Goal: Task Accomplishment & Management: Complete application form

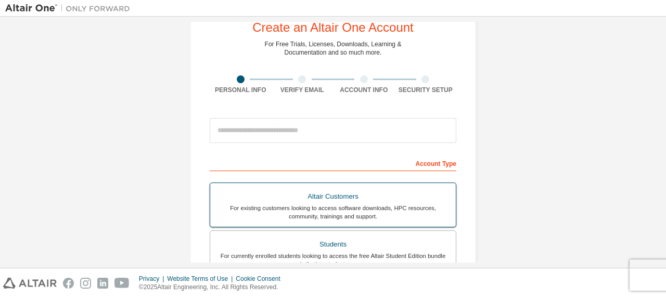
scroll to position [20, 0]
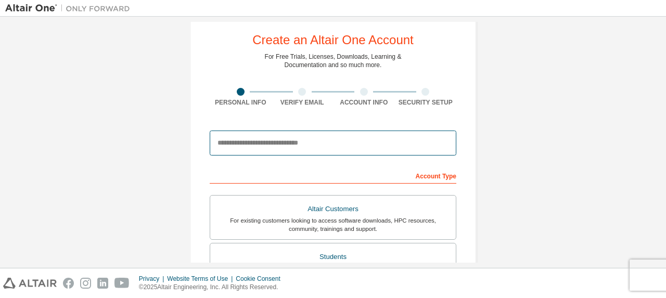
click at [299, 141] on input "email" at bounding box center [333, 143] width 247 height 25
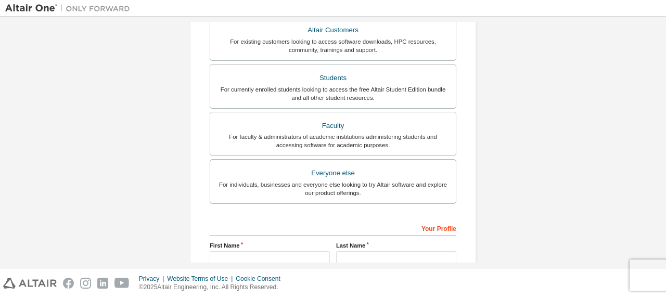
scroll to position [307, 0]
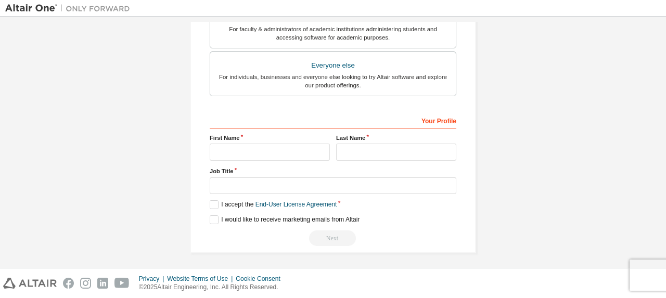
type input "**********"
click at [237, 147] on input "text" at bounding box center [270, 152] width 120 height 17
type input "******"
click at [384, 151] on input "text" at bounding box center [396, 152] width 120 height 17
type input "******"
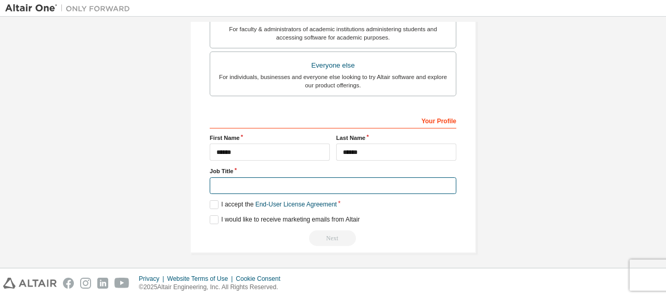
click at [278, 190] on input "text" at bounding box center [333, 185] width 247 height 17
type input "*******"
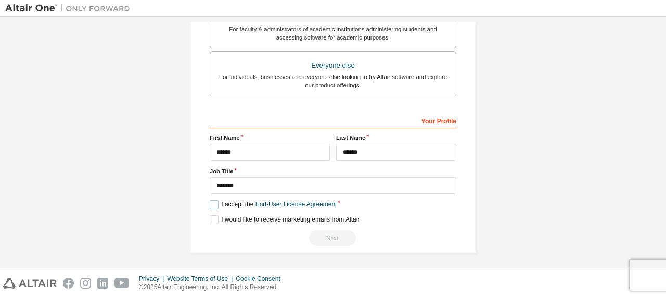
click at [210, 201] on label "I accept the End-User License Agreement" at bounding box center [273, 204] width 127 height 9
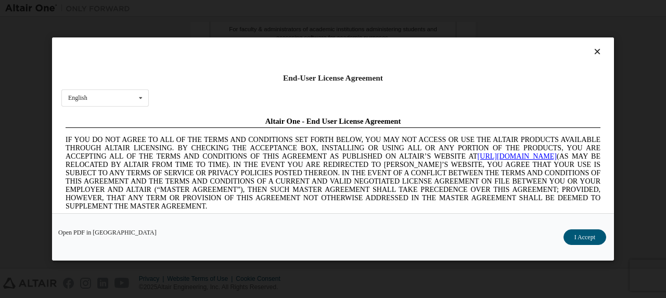
scroll to position [0, 0]
click at [593, 239] on button "I Accept" at bounding box center [584, 237] width 43 height 16
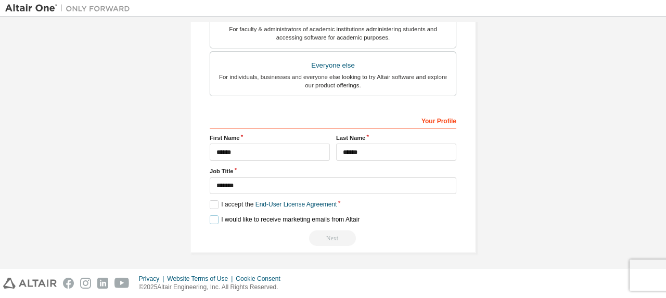
click at [210, 216] on label "I would like to receive marketing emails from Altair" at bounding box center [285, 219] width 150 height 9
click at [402, 218] on div "I would like to receive marketing emails from Altair" at bounding box center [333, 219] width 247 height 9
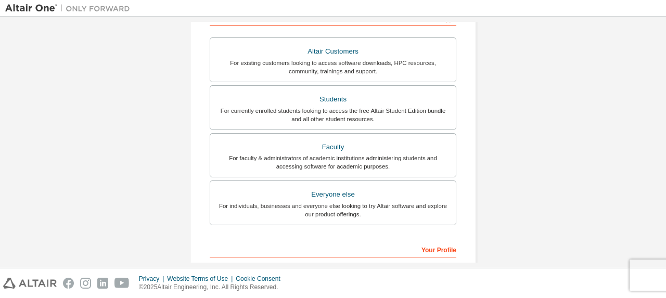
scroll to position [175, 0]
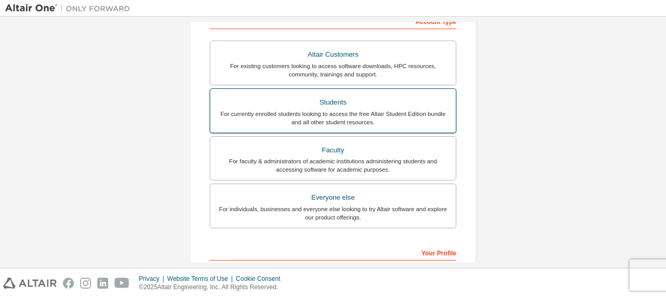
click at [350, 106] on div "Students" at bounding box center [332, 102] width 233 height 15
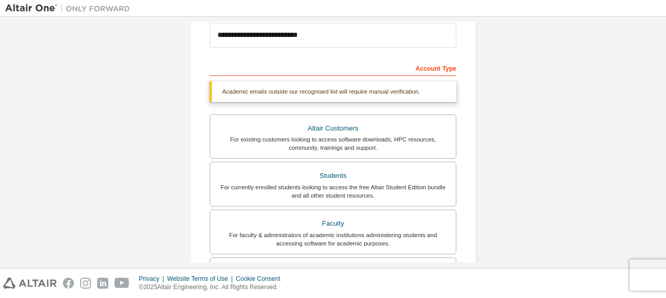
scroll to position [100, 0]
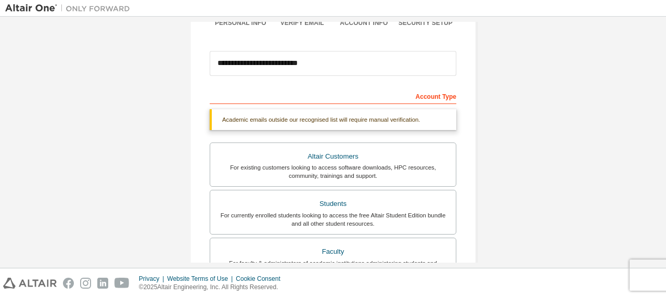
click at [437, 97] on div "Account Type" at bounding box center [333, 95] width 247 height 17
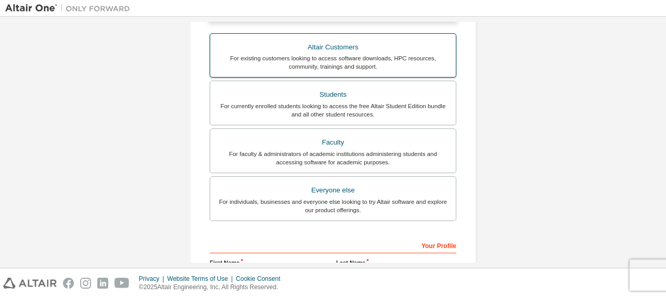
scroll to position [213, 0]
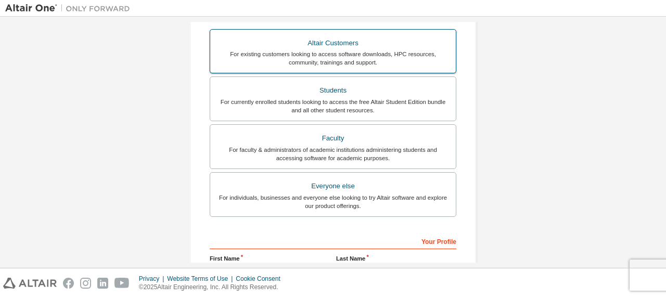
click at [328, 172] on label "Everyone else For individuals, businesses and everyone else looking to try Alta…" at bounding box center [333, 194] width 247 height 45
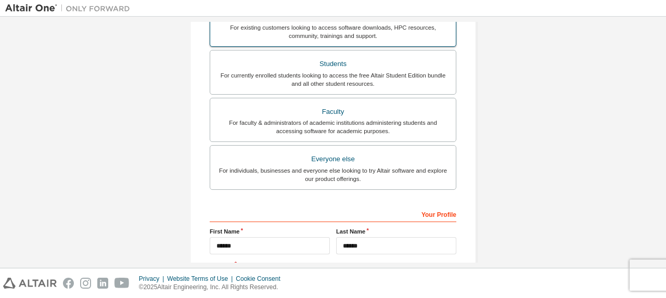
scroll to position [307, 0]
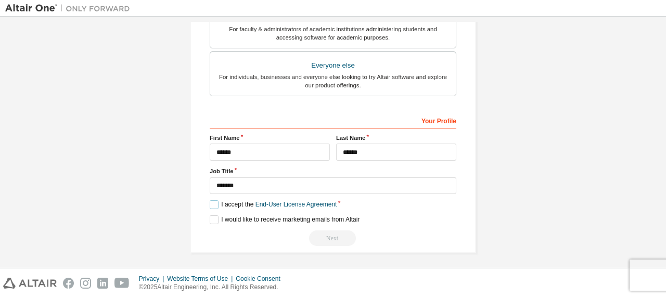
click at [214, 202] on label "I accept the End-User License Agreement" at bounding box center [273, 204] width 127 height 9
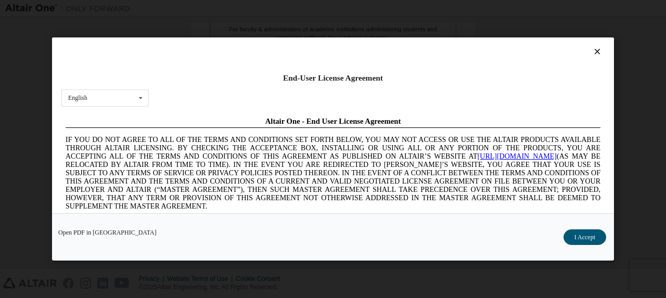
scroll to position [0, 0]
click at [576, 234] on button "I Accept" at bounding box center [584, 237] width 43 height 16
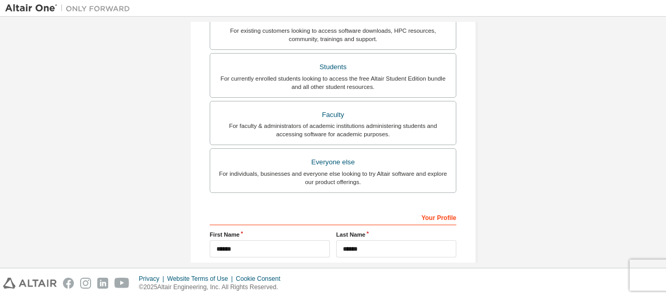
scroll to position [212, 0]
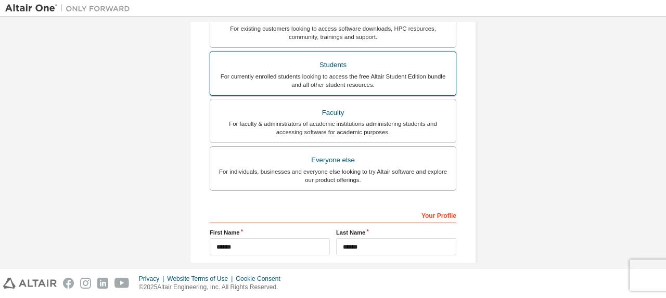
click at [367, 58] on div "Students" at bounding box center [332, 65] width 233 height 15
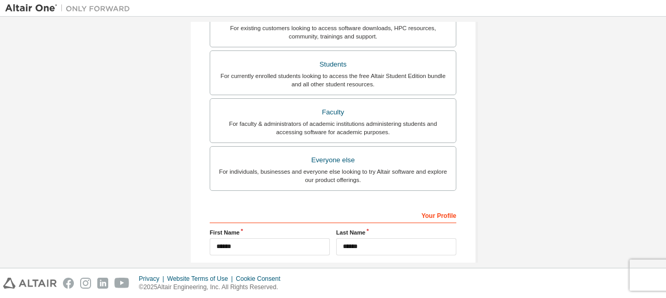
scroll to position [334, 0]
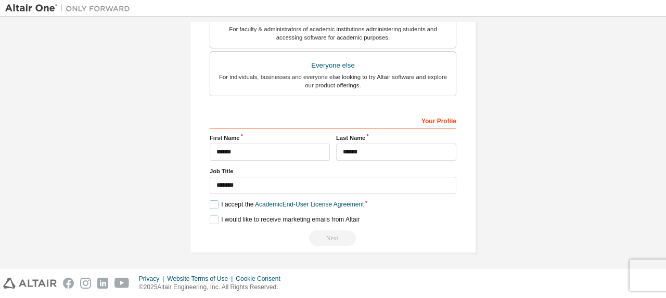
click at [211, 201] on label "I accept the Academic End-User License Agreement" at bounding box center [287, 204] width 154 height 9
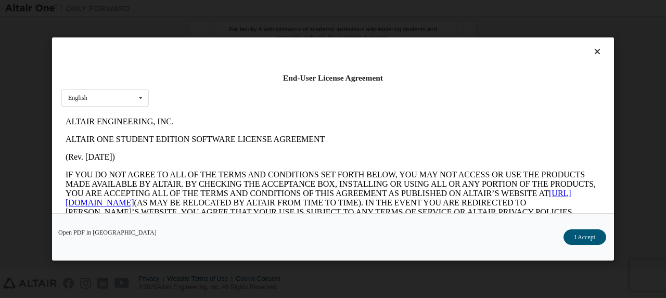
scroll to position [0, 0]
click at [573, 237] on button "I Accept" at bounding box center [584, 237] width 43 height 16
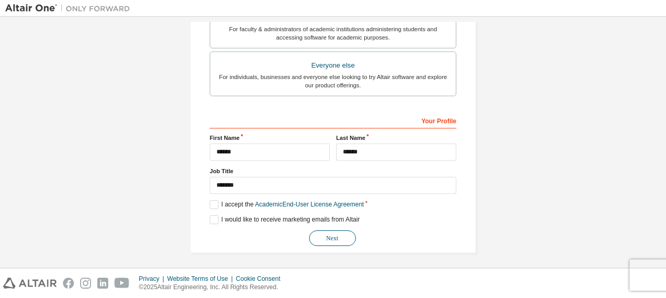
click at [330, 234] on button "Next" at bounding box center [332, 238] width 47 height 16
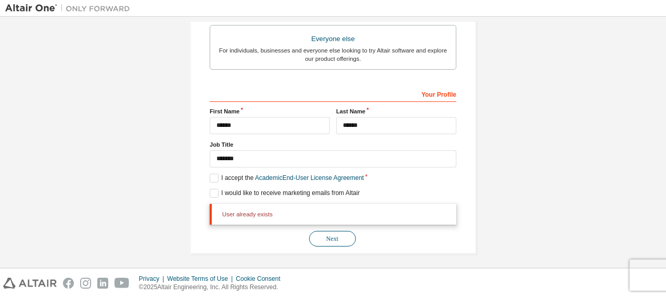
scroll to position [361, 0]
click at [330, 234] on button "Next" at bounding box center [332, 238] width 47 height 16
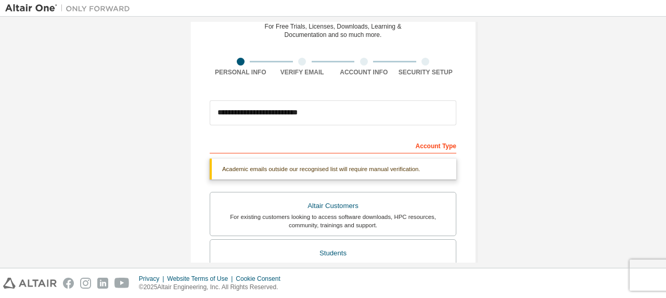
scroll to position [0, 0]
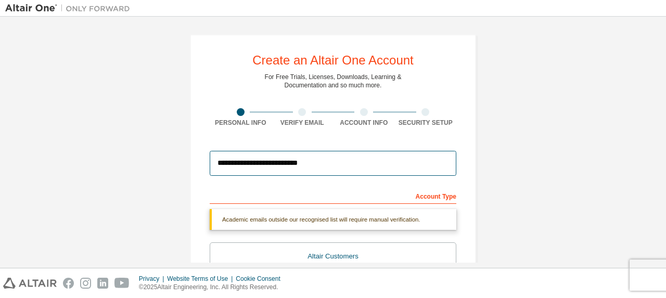
click at [257, 163] on input "**********" at bounding box center [333, 163] width 247 height 25
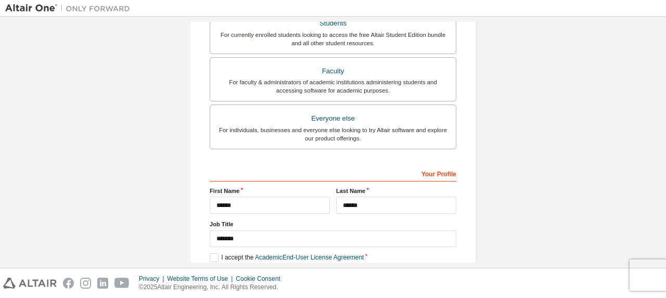
scroll to position [334, 0]
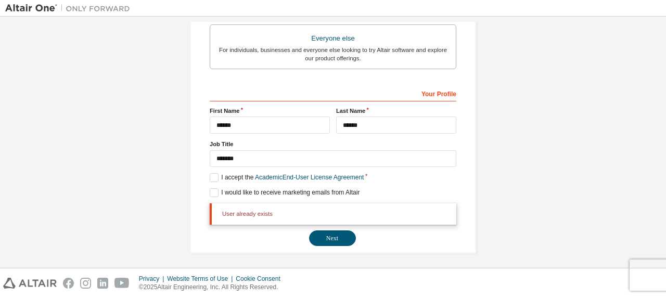
click at [661, 233] on div "**********" at bounding box center [333, 142] width 666 height 251
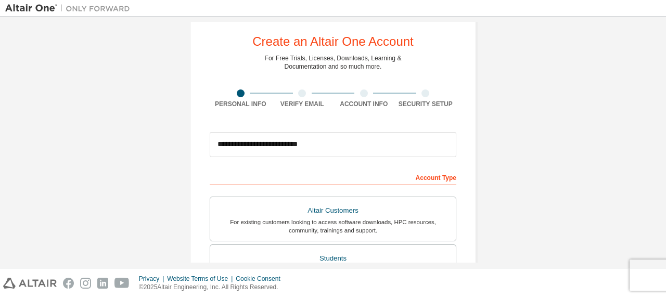
scroll to position [0, 0]
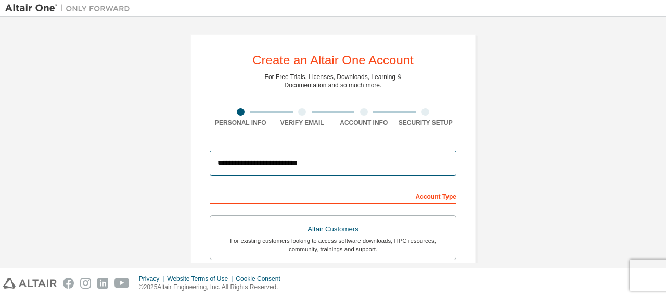
click at [257, 164] on input "**********" at bounding box center [333, 163] width 247 height 25
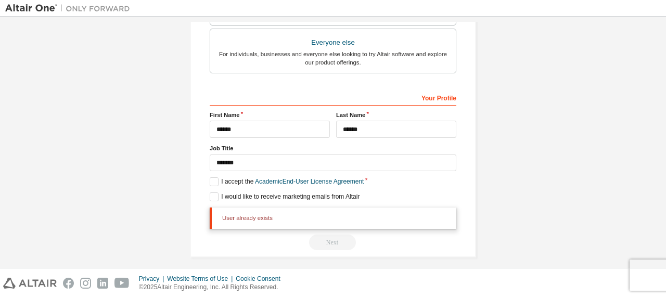
scroll to position [334, 0]
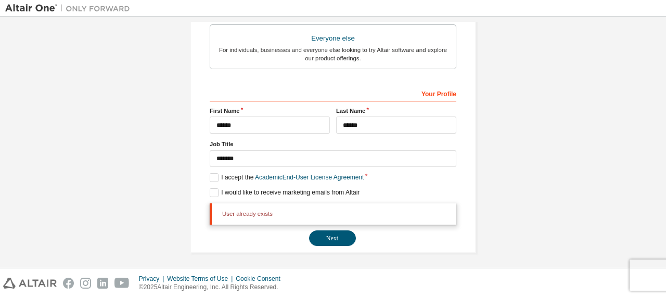
type input "**********"
click at [425, 182] on div "**********" at bounding box center [333, 165] width 247 height 161
click at [331, 239] on button "Next" at bounding box center [332, 238] width 47 height 16
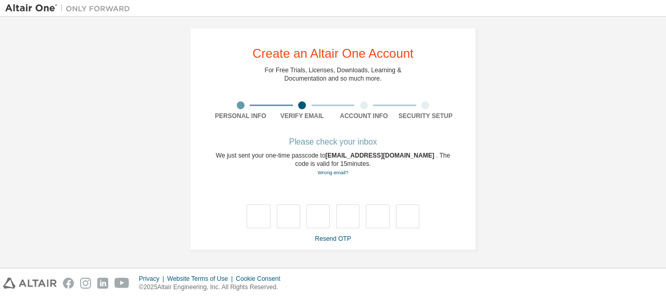
scroll to position [6, 0]
type input "*"
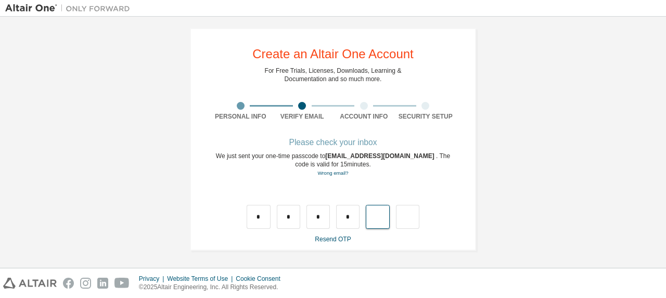
type input "*"
